Goal: Task Accomplishment & Management: Complete application form

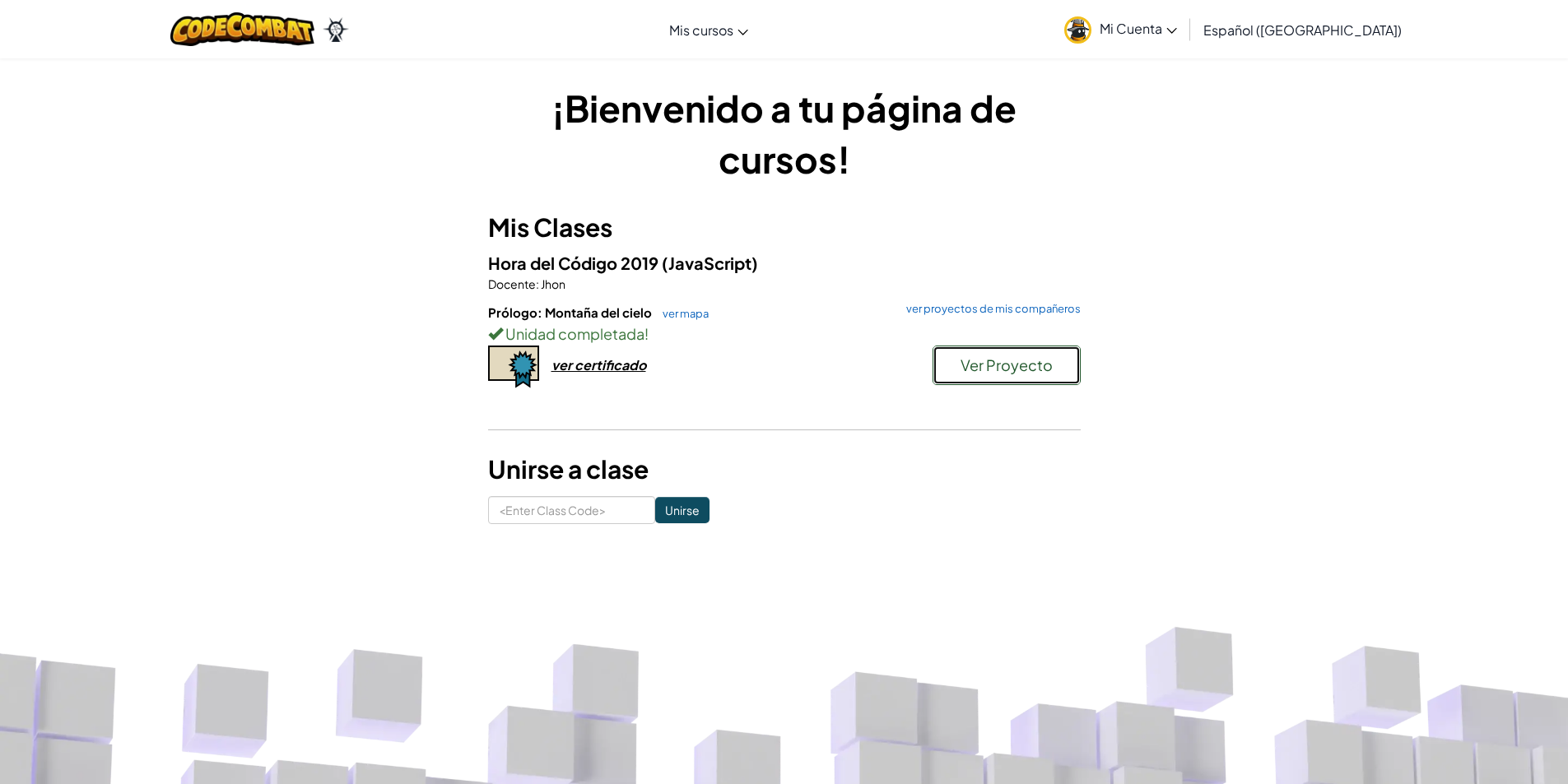
click at [1014, 357] on span "Ver Proyecto" at bounding box center [1006, 365] width 92 height 19
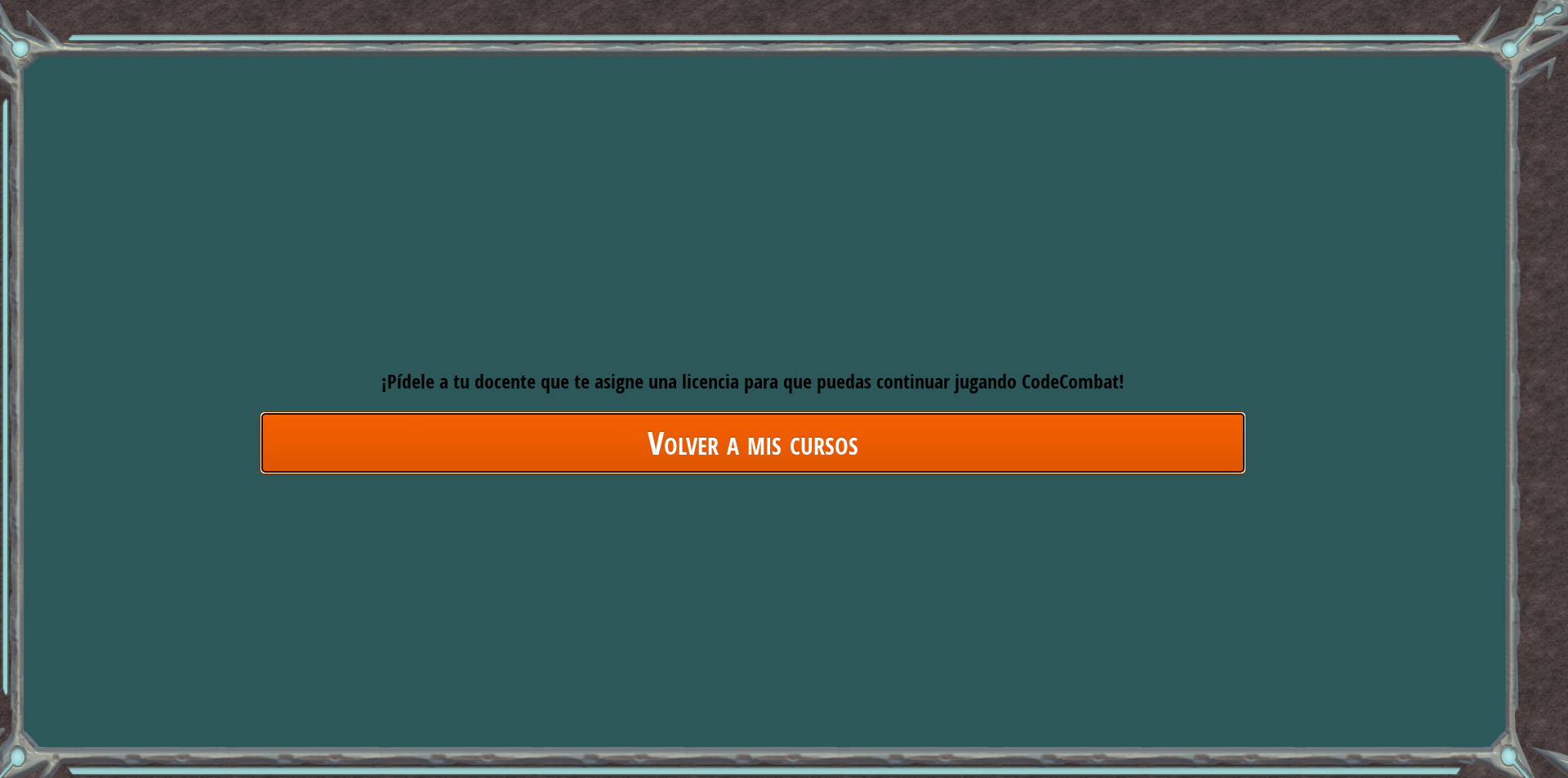
click at [495, 442] on link "Volver a mis cursos" at bounding box center [753, 443] width 987 height 63
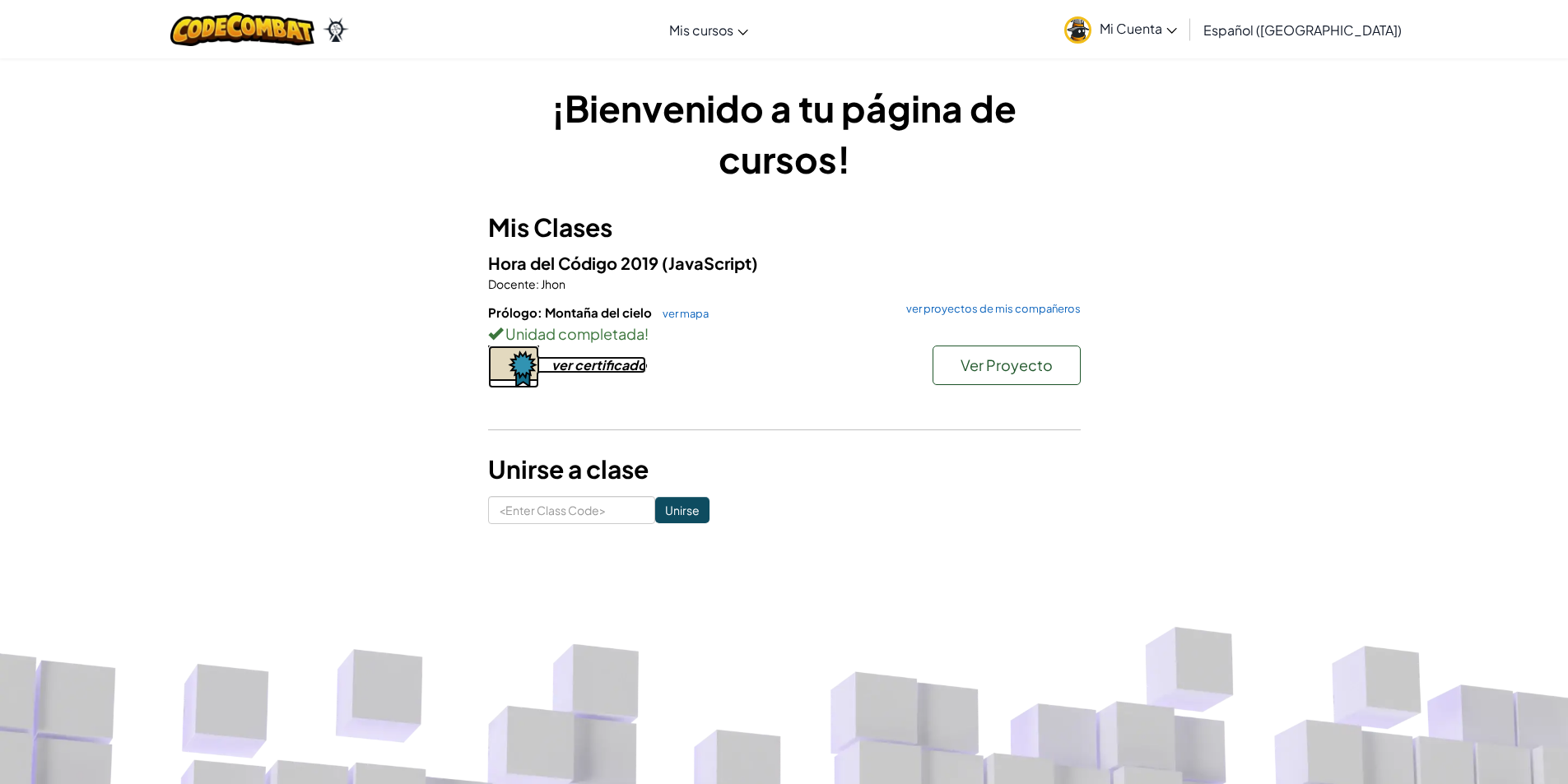
click at [585, 365] on div "ver certificado" at bounding box center [598, 365] width 94 height 17
click at [567, 504] on input at bounding box center [571, 510] width 167 height 28
type input "parksideneck"
click input "Unirse" at bounding box center [682, 509] width 55 height 26
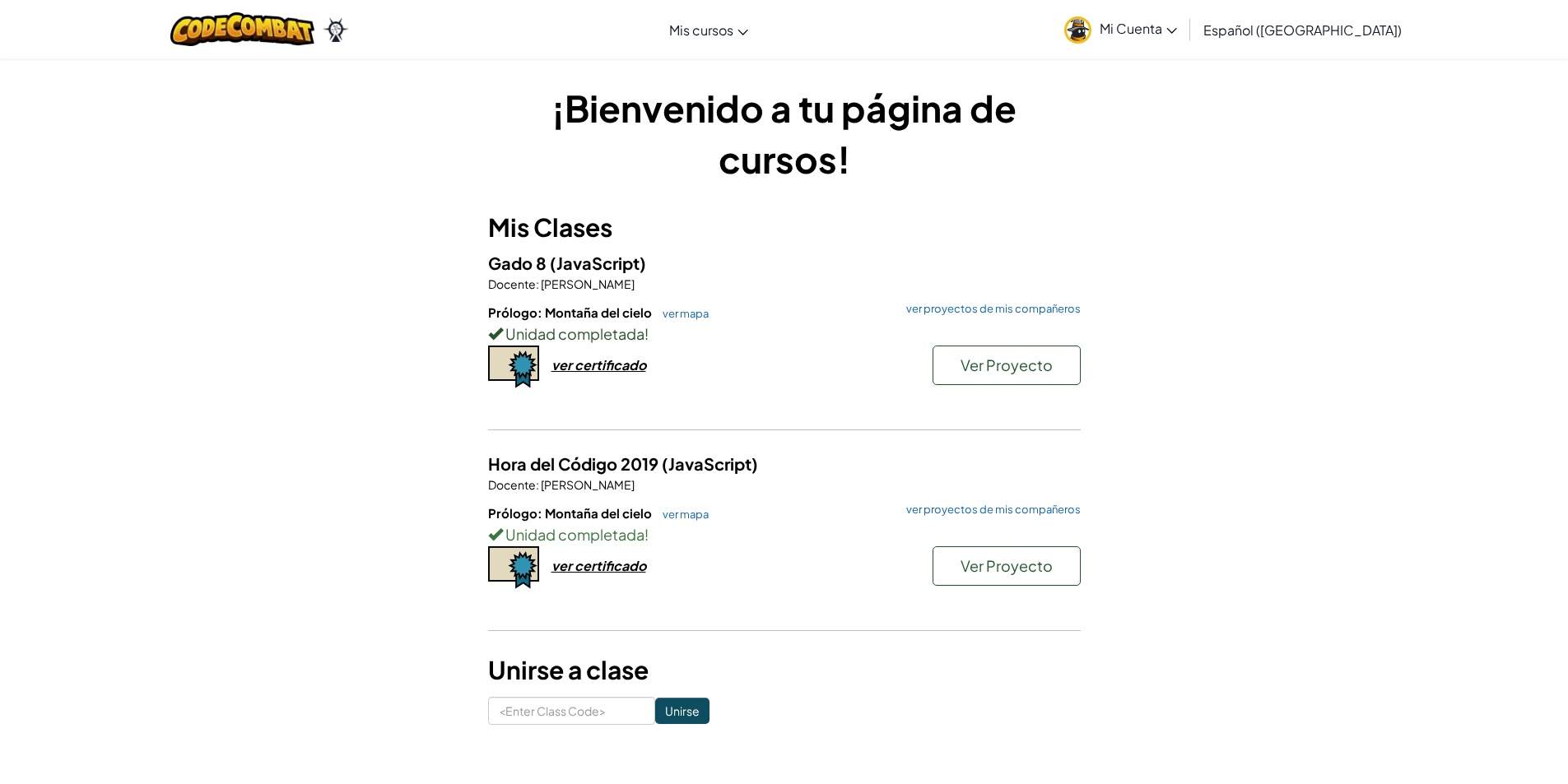
click at [900, 344] on div "Unidad completada !" at bounding box center [784, 334] width 593 height 24
click at [900, 348] on div "Prólogo: Montaña del cielo ver mapa ver proyectos de mis compañeros Unidad comp…" at bounding box center [784, 364] width 593 height 122
click at [669, 514] on link "ver mapa" at bounding box center [681, 514] width 55 height 13
click at [578, 364] on div "ver certificado" at bounding box center [598, 365] width 94 height 17
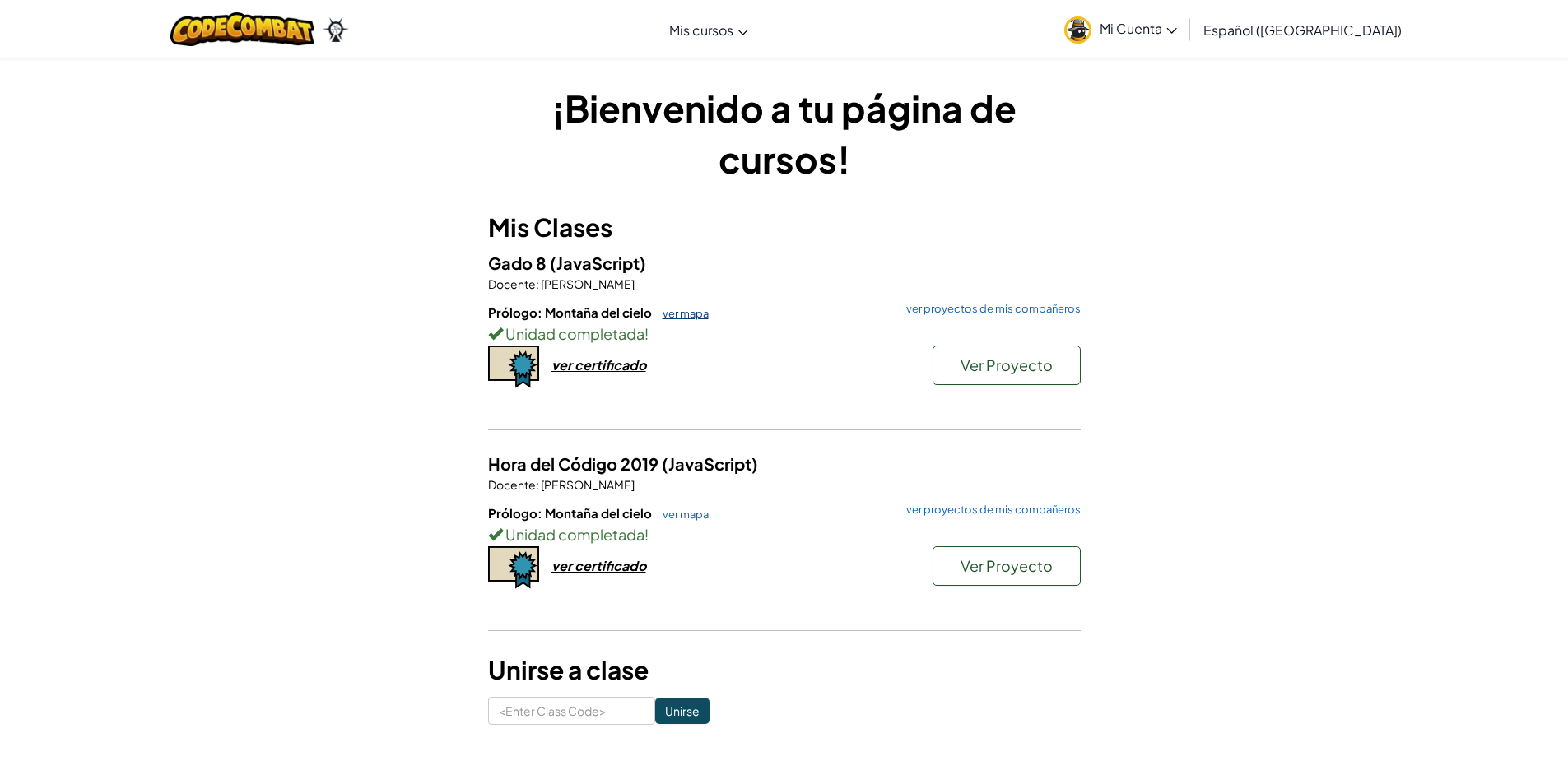
click at [663, 311] on link "ver mapa" at bounding box center [681, 313] width 55 height 13
drag, startPoint x: 835, startPoint y: 665, endPoint x: 1579, endPoint y: 11, distance: 990.6
